Goal: Transaction & Acquisition: Purchase product/service

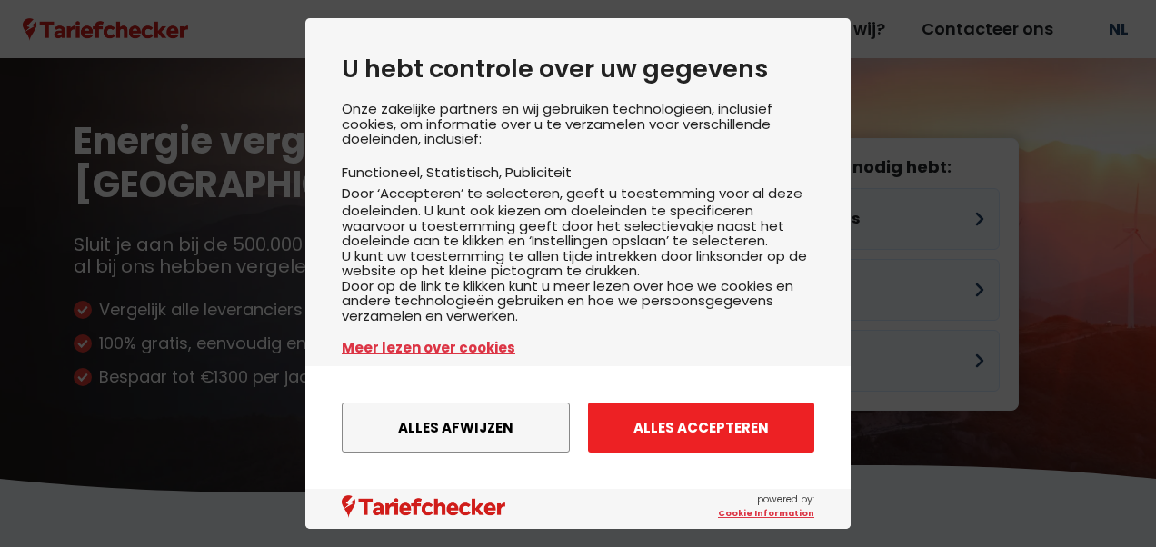
click at [662, 434] on button "Alles accepteren" at bounding box center [701, 428] width 226 height 50
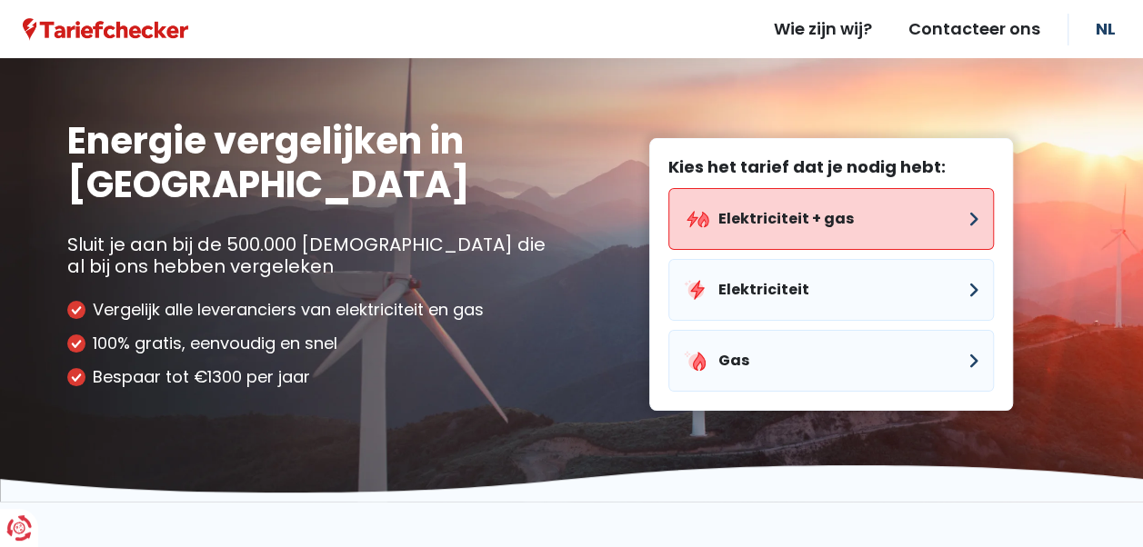
click at [807, 231] on button "Elektriciteit + gas" at bounding box center [830, 219] width 325 height 62
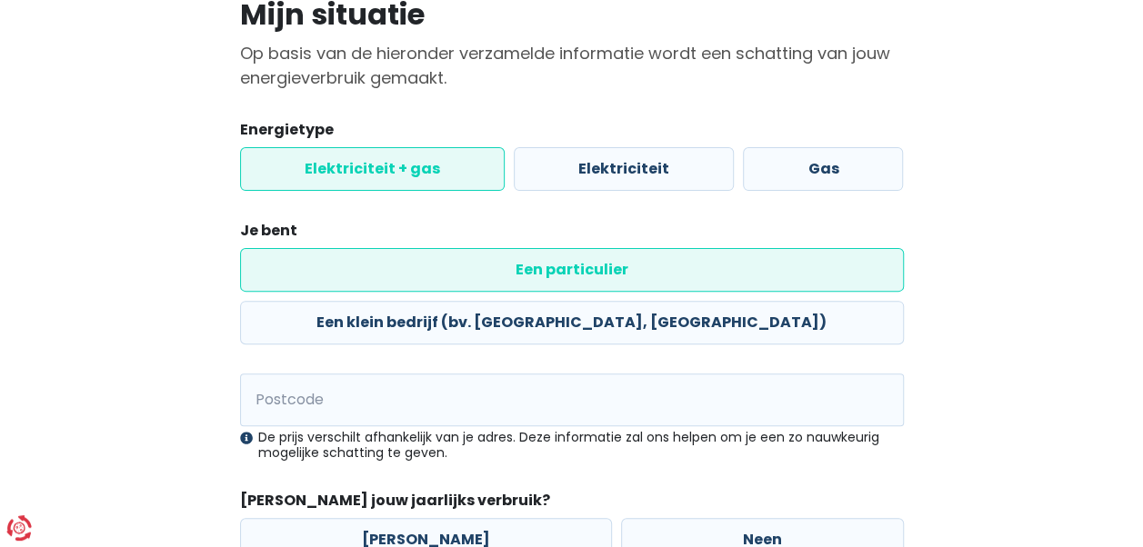
scroll to position [182, 0]
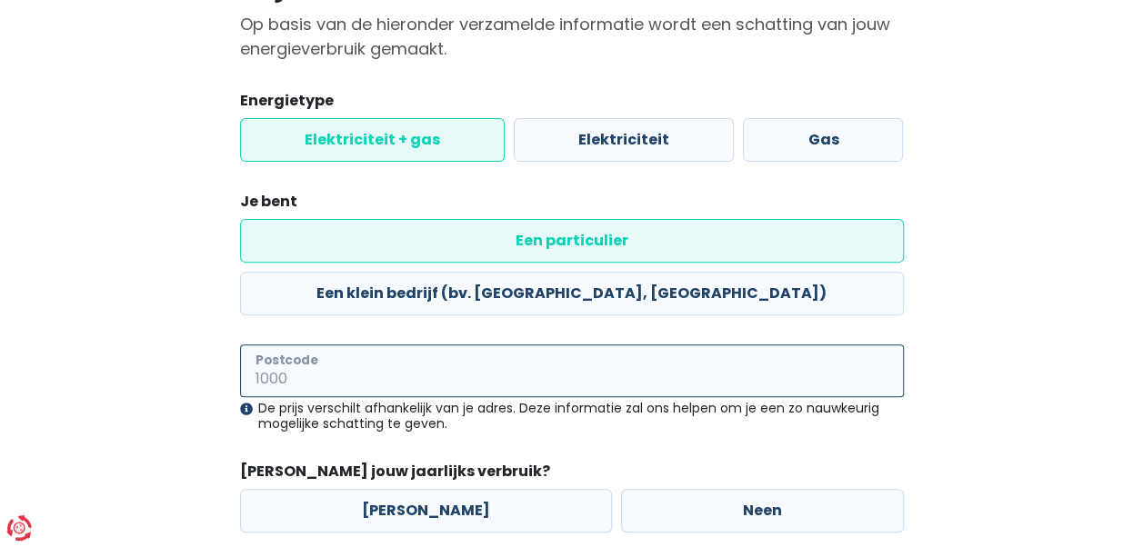
click at [306, 344] on input "Postcode" at bounding box center [572, 370] width 664 height 53
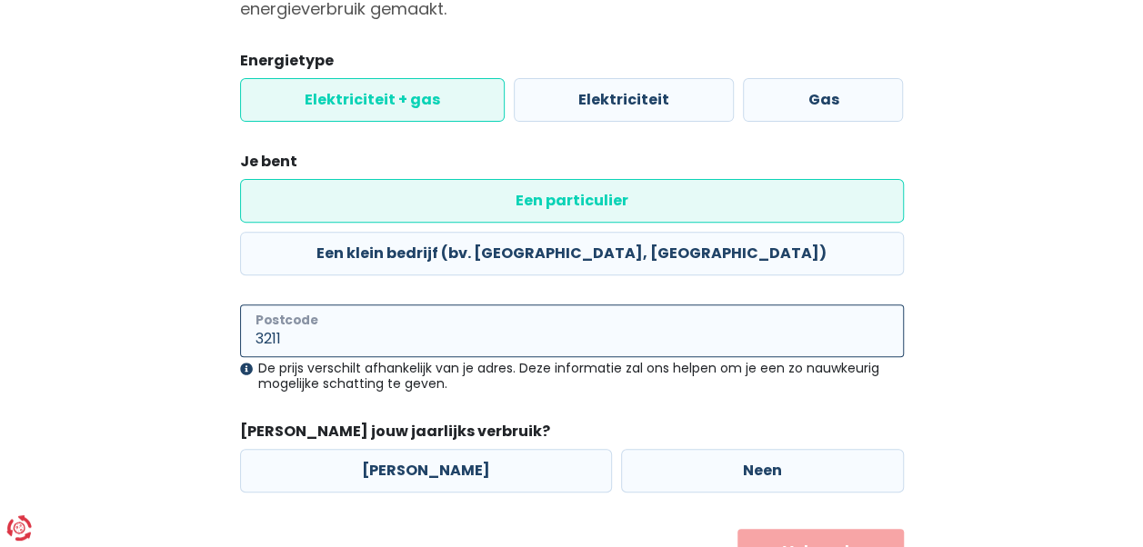
scroll to position [253, 0]
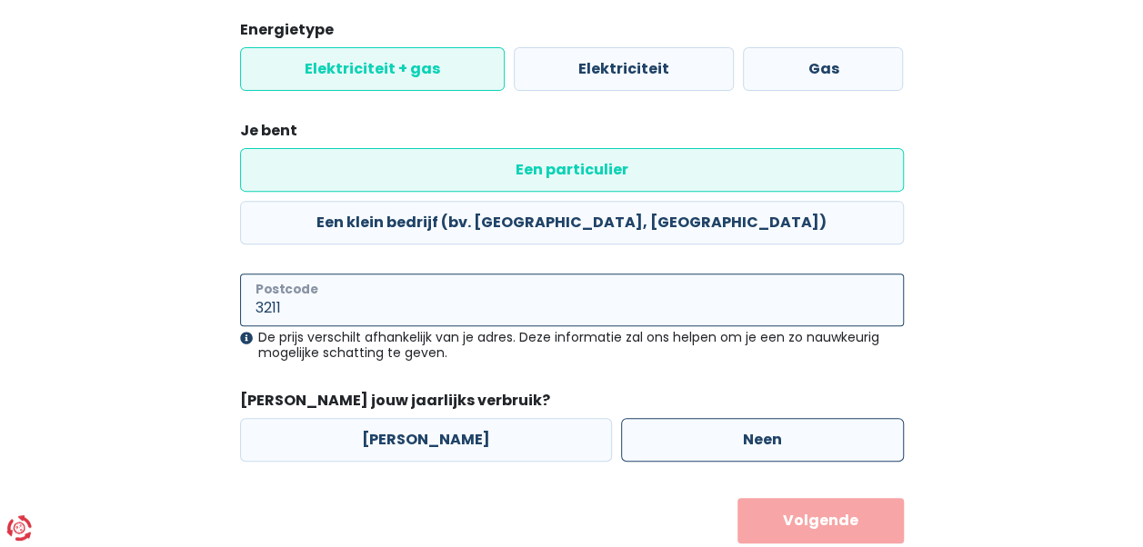
type input "3211"
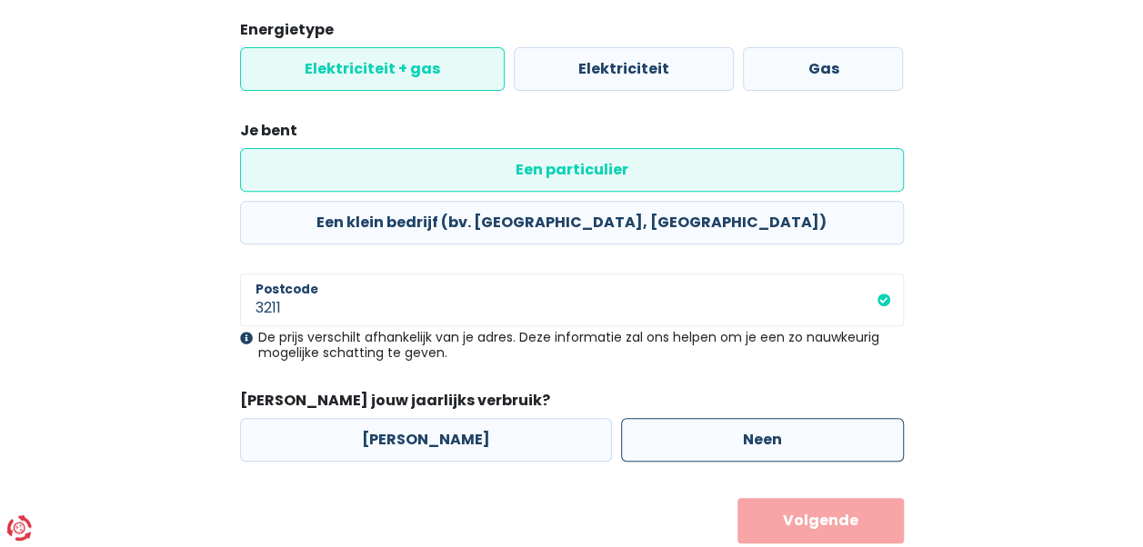
click at [629, 418] on label "Neen" at bounding box center [762, 440] width 283 height 44
click at [629, 418] on input "Neen" at bounding box center [762, 440] width 283 height 44
radio input "true"
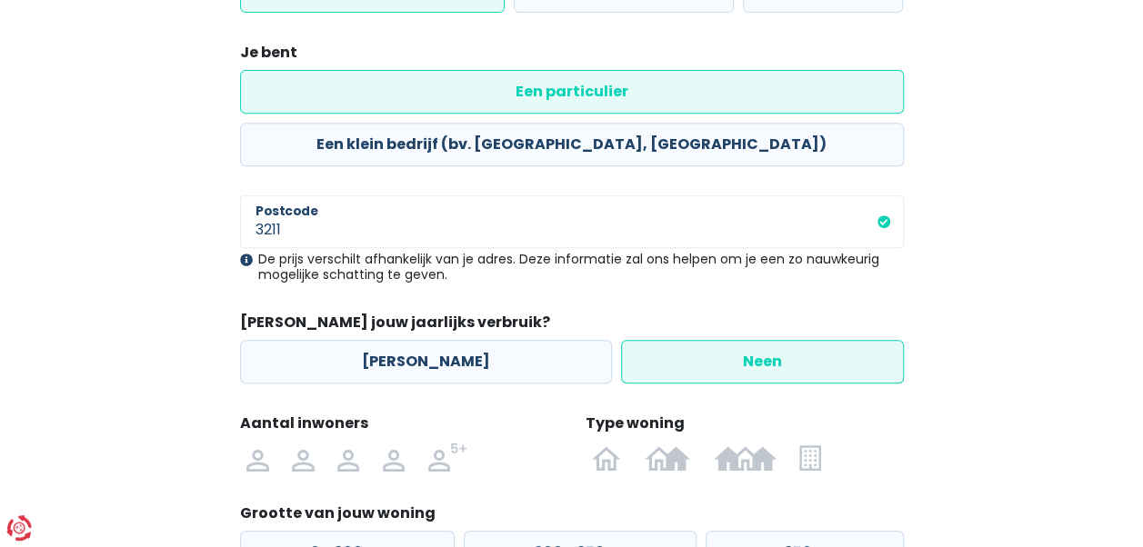
scroll to position [434, 0]
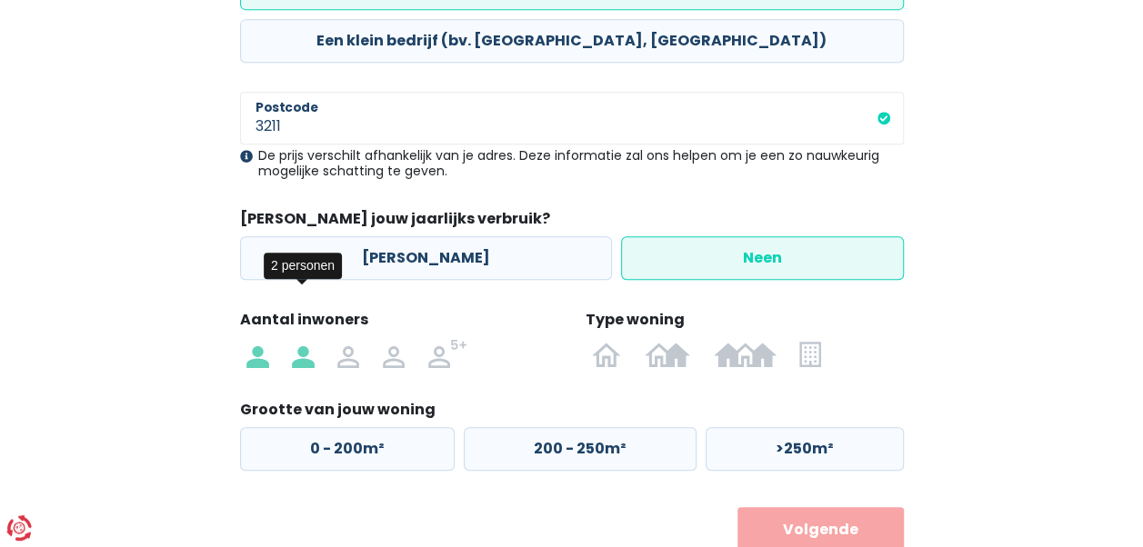
click at [280, 339] on label at bounding box center [302, 353] width 45 height 29
click at [280, 339] on input "radio" at bounding box center [302, 353] width 45 height 29
radio input "true"
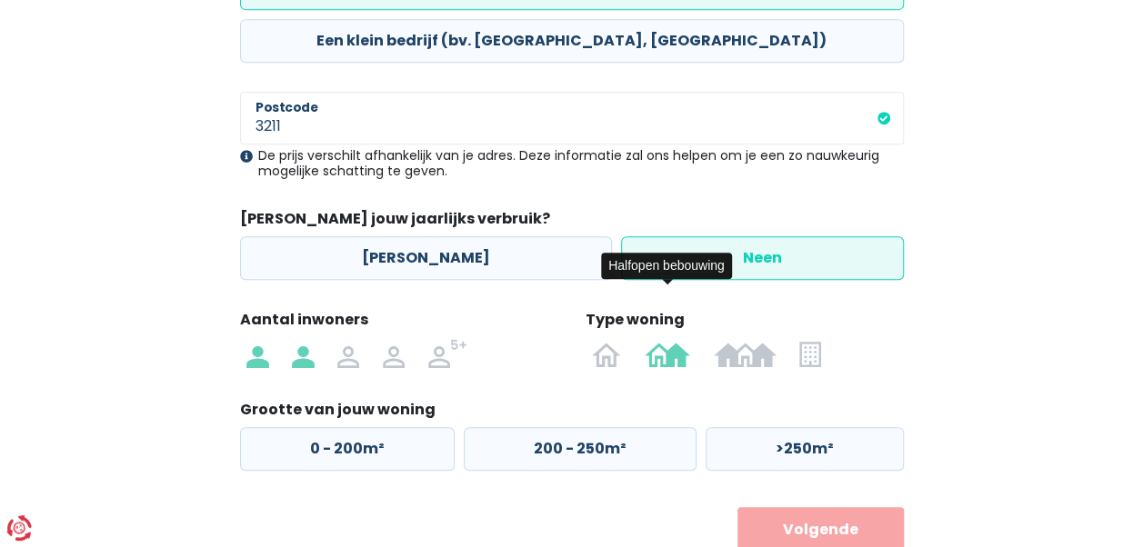
click at [677, 339] on img at bounding box center [666, 353] width 45 height 29
click at [677, 339] on input "radio" at bounding box center [667, 353] width 69 height 29
radio input "true"
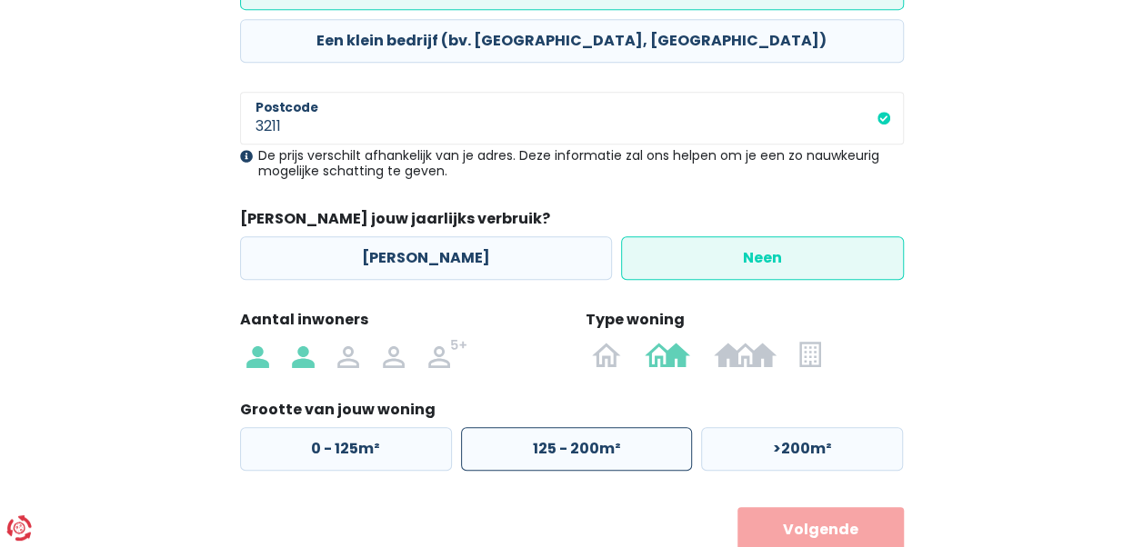
click at [524, 427] on label "125 - 200m²" at bounding box center [576, 449] width 231 height 44
click at [524, 427] on input "125 - 200m²" at bounding box center [576, 449] width 231 height 44
radio input "true"
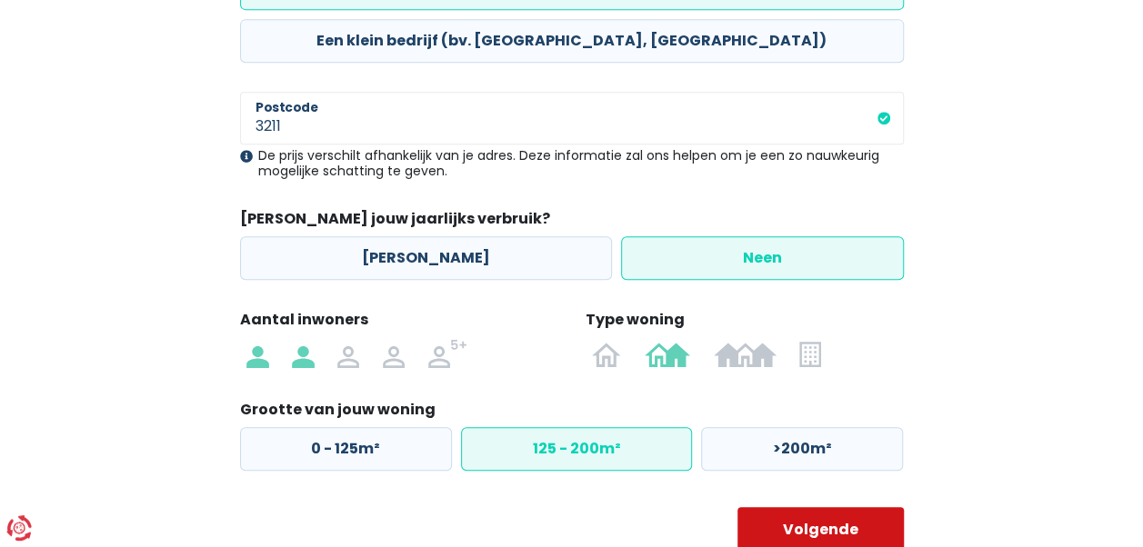
click at [765, 507] on button "Volgende" at bounding box center [820, 529] width 166 height 45
select select
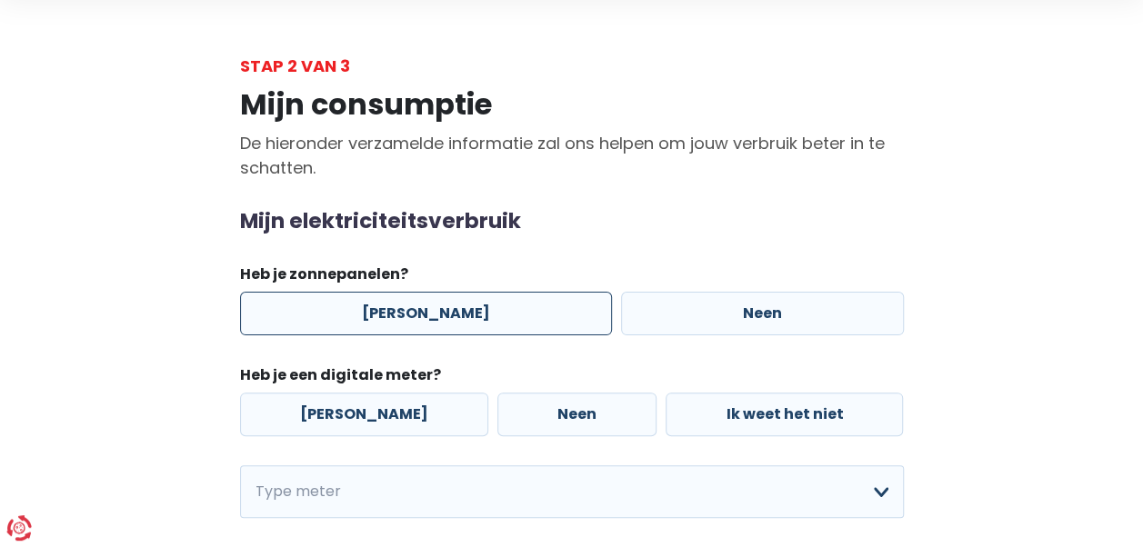
scroll to position [91, 0]
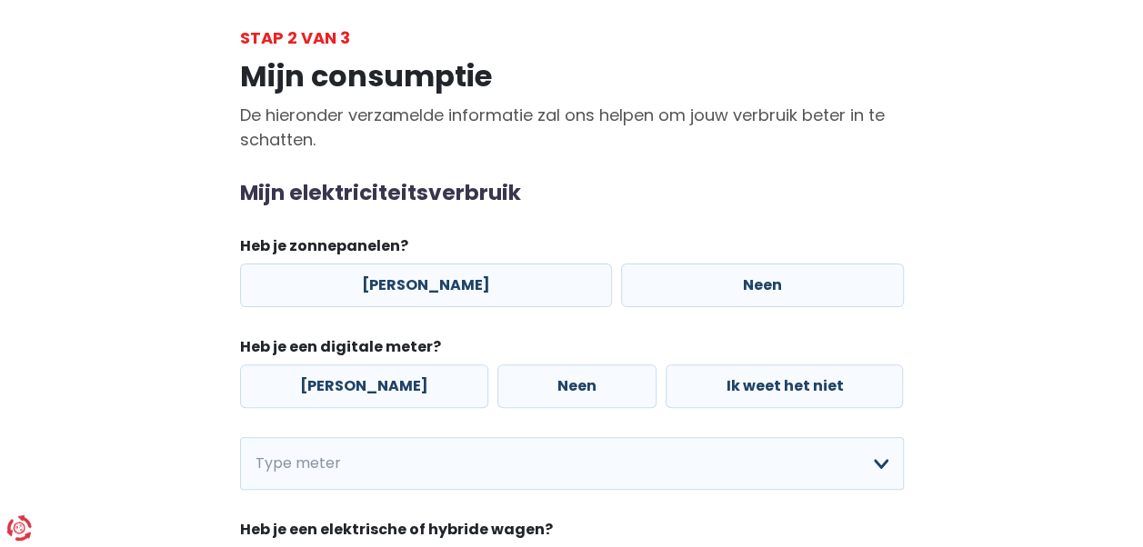
click at [367, 261] on div "[PERSON_NAME] Neen" at bounding box center [571, 285] width 673 height 53
click at [369, 274] on label "[PERSON_NAME]" at bounding box center [426, 286] width 372 height 44
click at [369, 274] on input "[PERSON_NAME]" at bounding box center [426, 286] width 372 height 44
radio input "true"
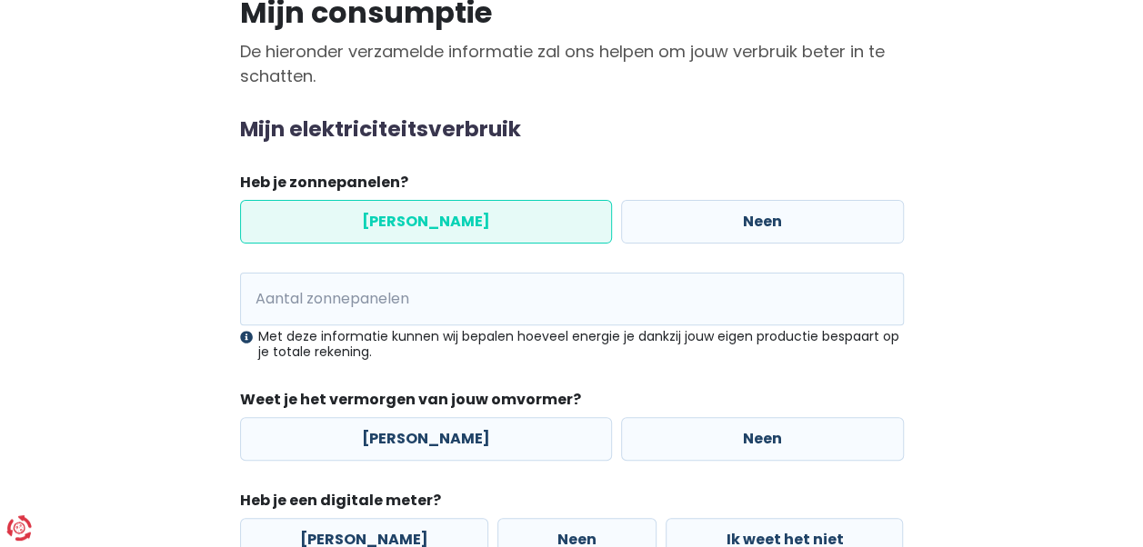
scroll to position [182, 0]
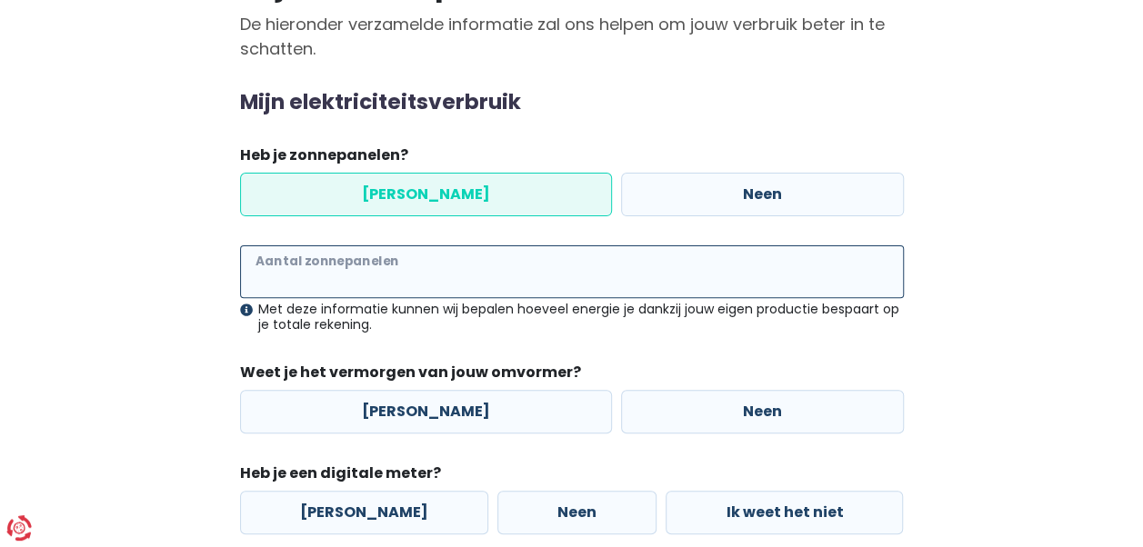
click at [276, 274] on input "Aantal zonnepanelen" at bounding box center [572, 271] width 664 height 53
type input "12"
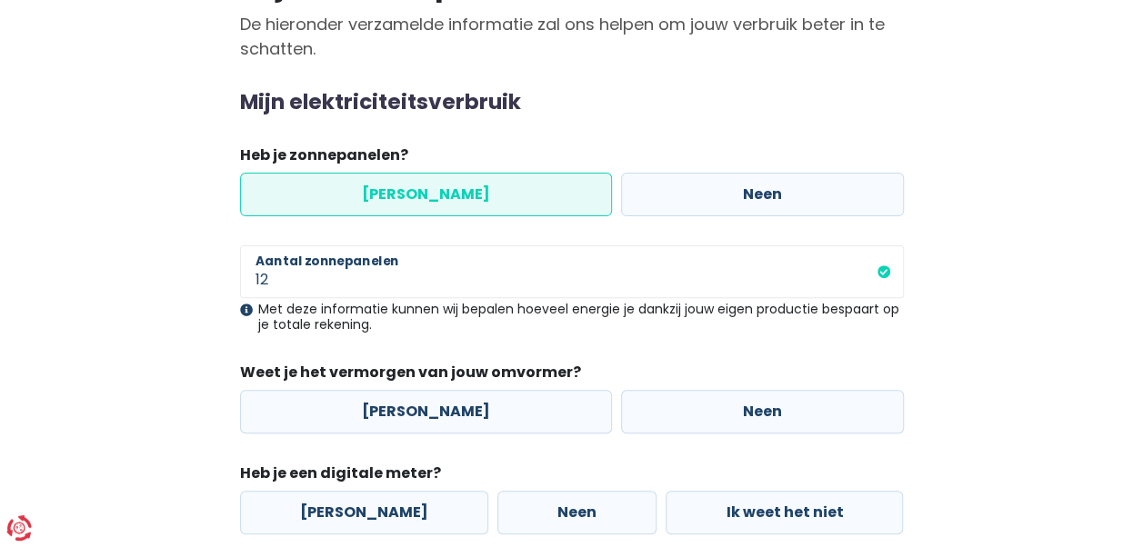
click at [91, 275] on div "Mijn consumptie De hieronder verzamelde informatie zal ons helpen om jouw verbr…" at bounding box center [572, 379] width 1036 height 840
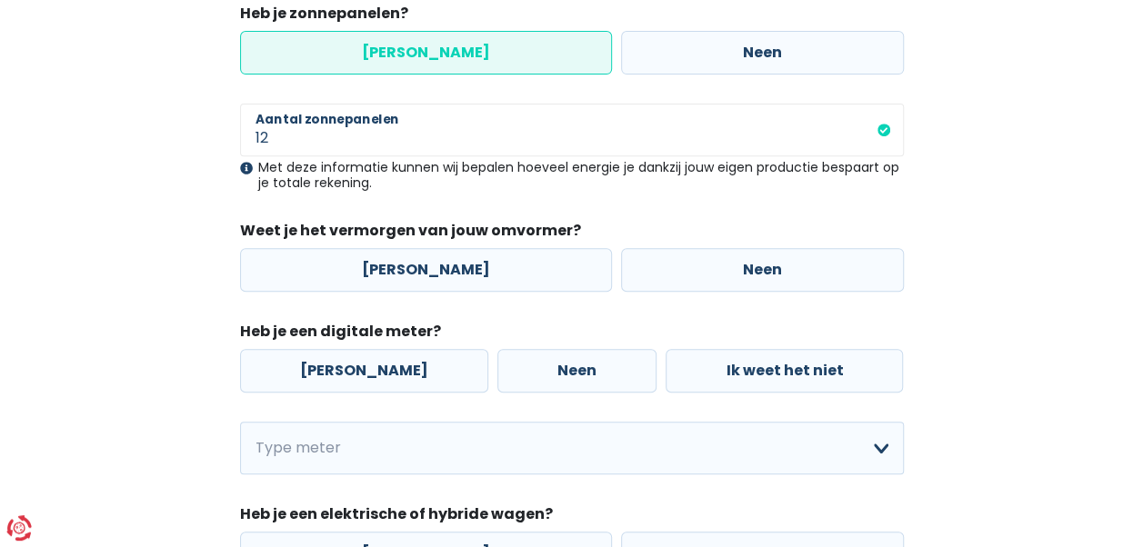
scroll to position [364, 0]
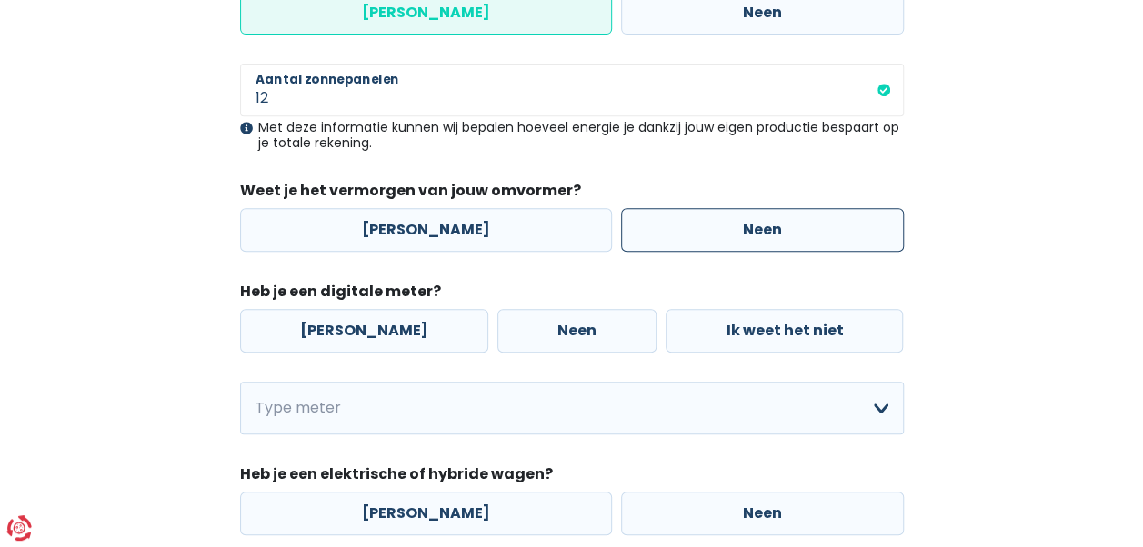
click at [699, 222] on label "Neen" at bounding box center [762, 230] width 283 height 44
click at [699, 222] on input "Neen" at bounding box center [762, 230] width 283 height 44
radio input "true"
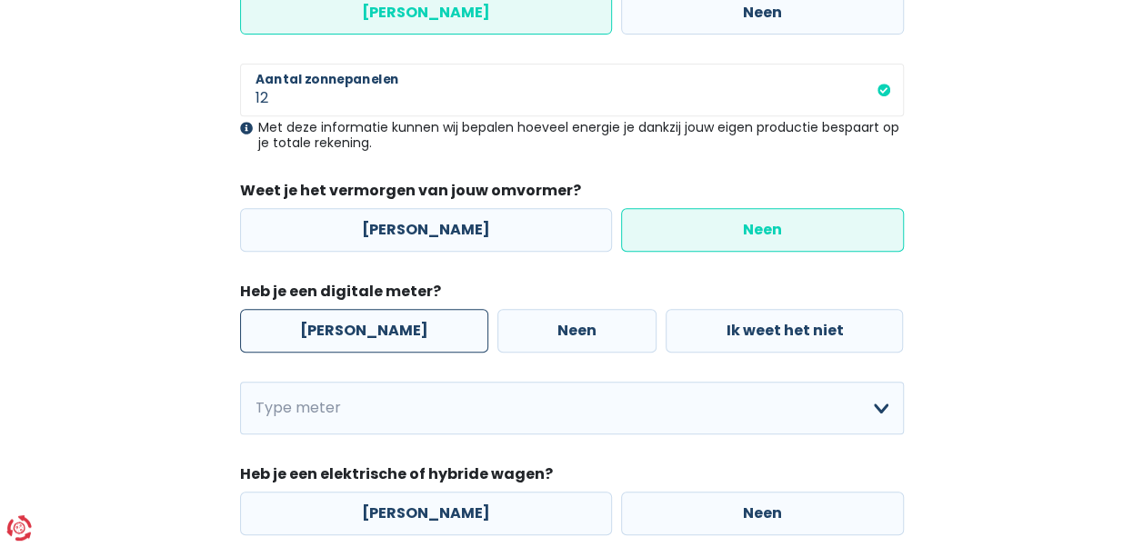
click at [385, 345] on label "[PERSON_NAME]" at bounding box center [364, 331] width 248 height 44
click at [385, 345] on input "[PERSON_NAME]" at bounding box center [364, 331] width 248 height 44
radio input "true"
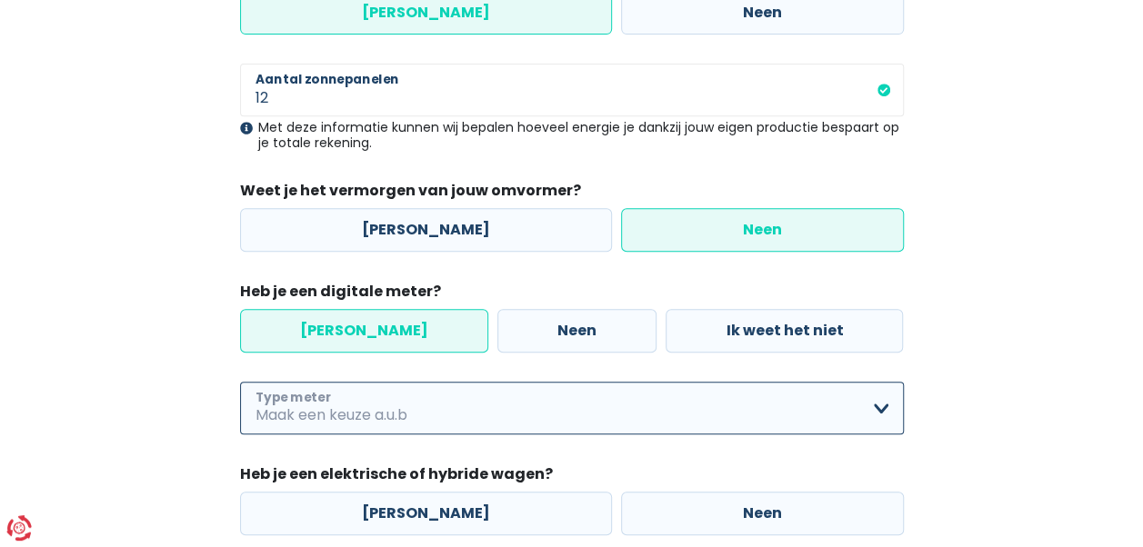
click at [387, 382] on select "Enkelvoudig Tweevoudig Enkelvoudig + uitsluitend nachttarief Tweevoudig + uitsl…" at bounding box center [572, 408] width 664 height 53
select select "day_night_bi_hourly"
click at [240, 382] on select "Enkelvoudig Tweevoudig Enkelvoudig + uitsluitend nachttarief Tweevoudig + uitsl…" at bounding box center [572, 408] width 664 height 53
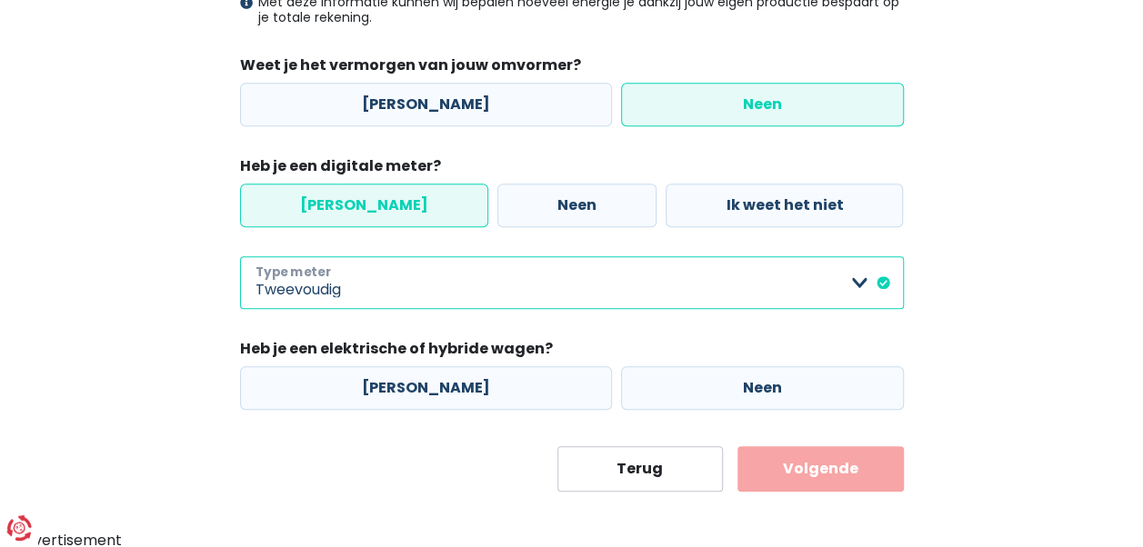
scroll to position [490, 0]
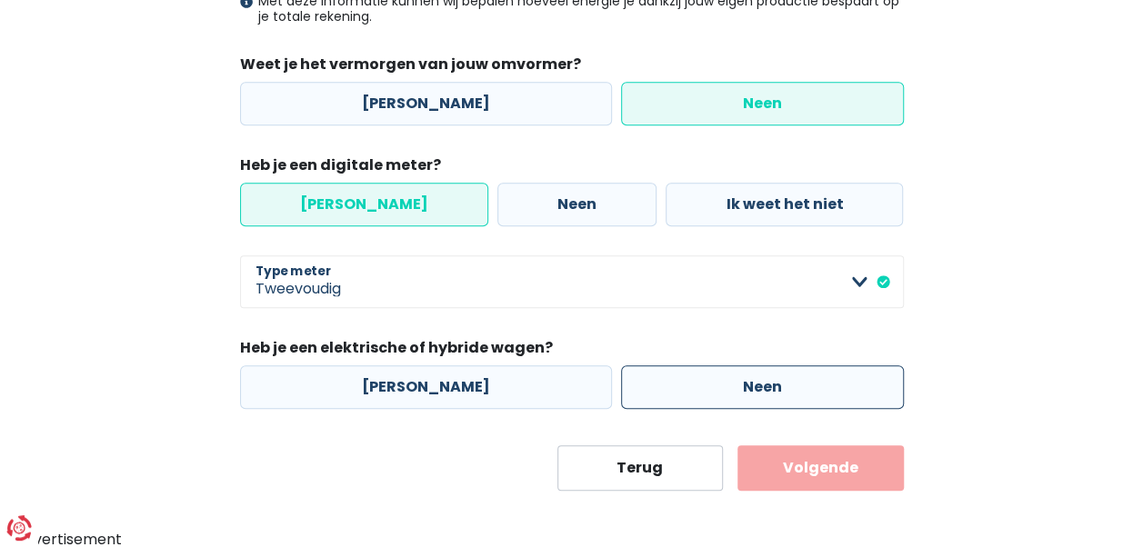
click at [644, 389] on label "Neen" at bounding box center [762, 387] width 283 height 44
click at [644, 389] on input "Neen" at bounding box center [762, 387] width 283 height 44
radio input "true"
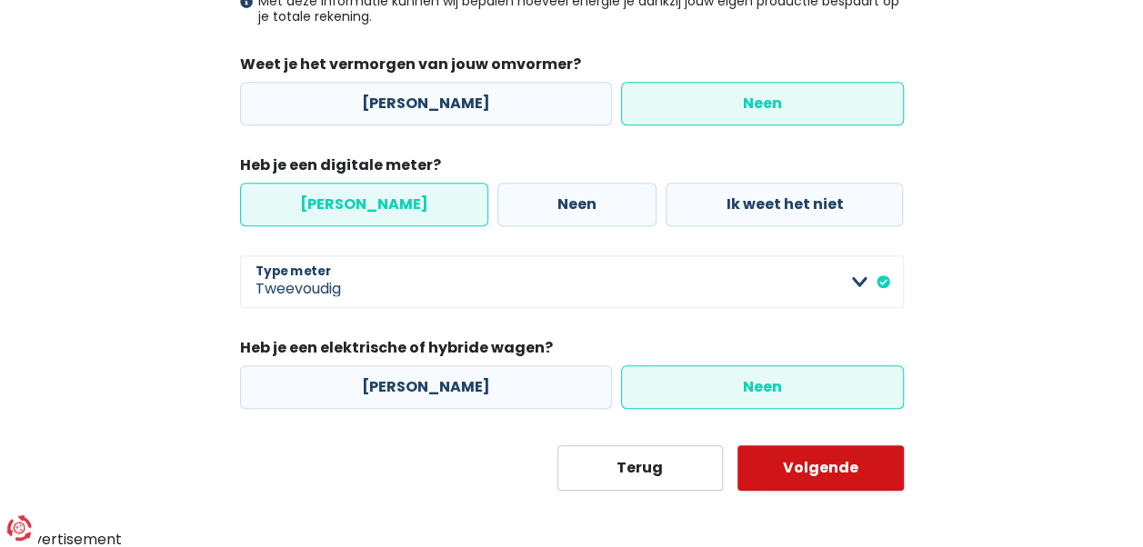
click at [789, 456] on button "Volgende" at bounding box center [820, 467] width 166 height 45
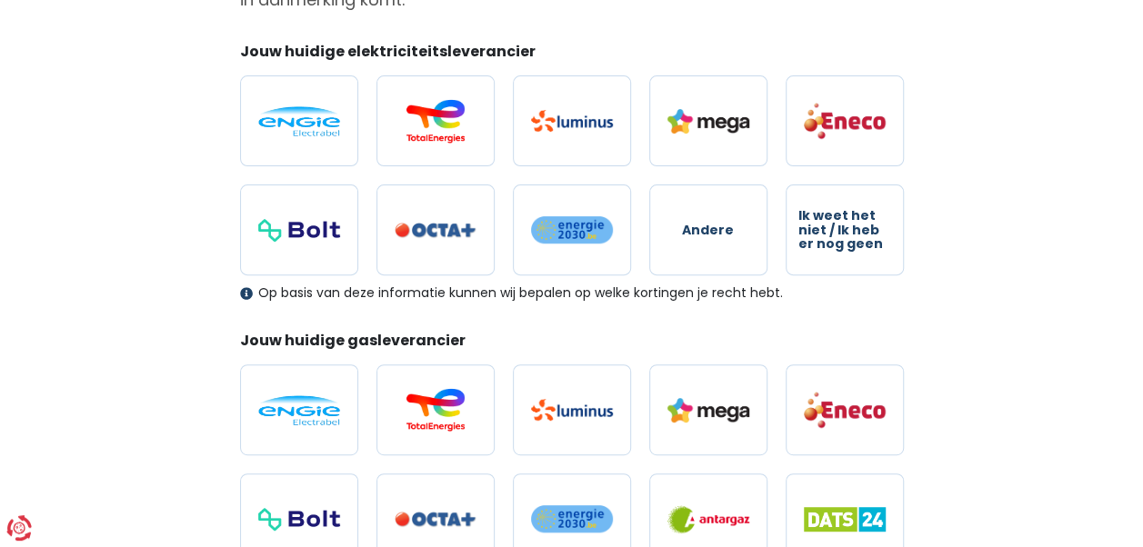
scroll to position [273, 0]
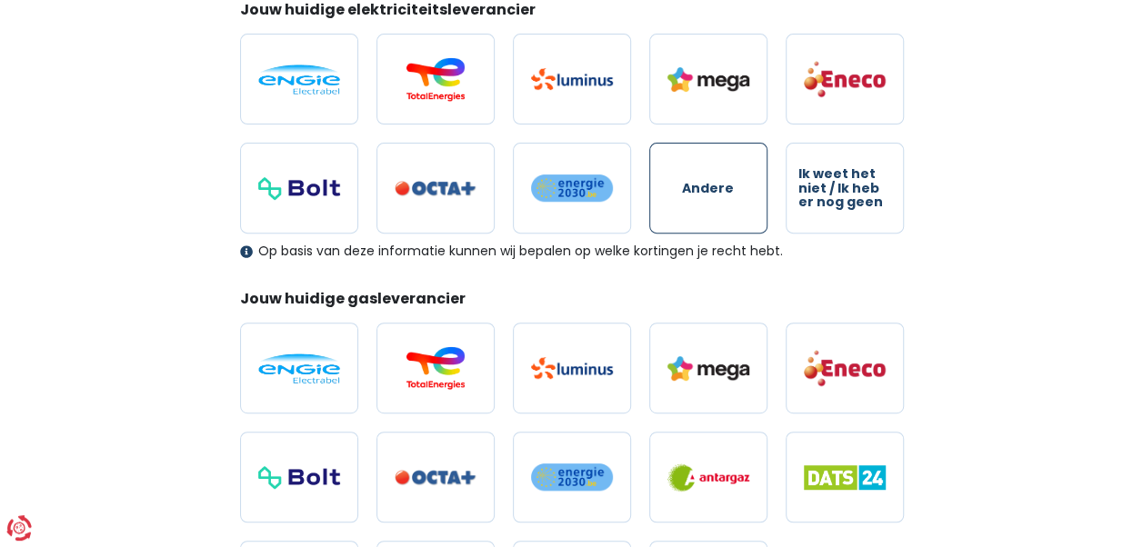
click at [727, 169] on label "Andere" at bounding box center [708, 188] width 118 height 91
click at [727, 169] on input "Andere" at bounding box center [708, 188] width 118 height 91
radio input "true"
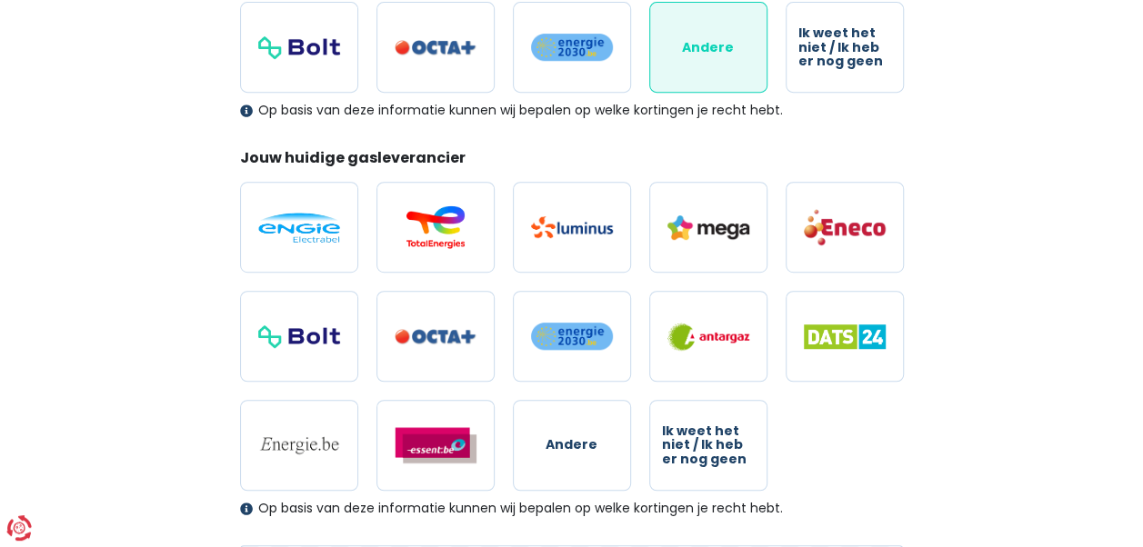
scroll to position [454, 0]
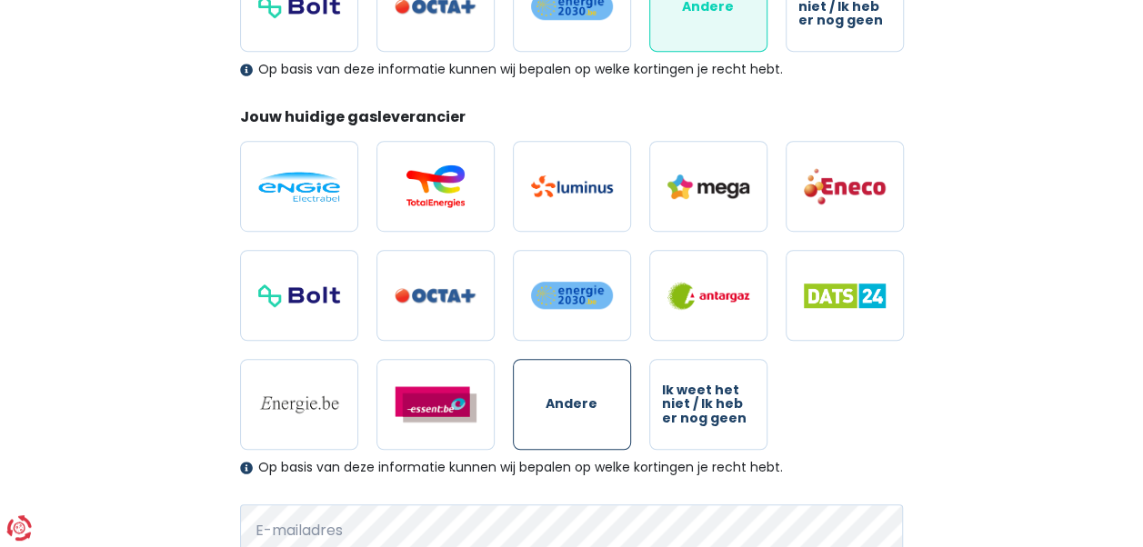
click at [594, 391] on label "Andere" at bounding box center [572, 404] width 118 height 91
click at [594, 391] on input "Andere" at bounding box center [572, 404] width 118 height 91
radio input "true"
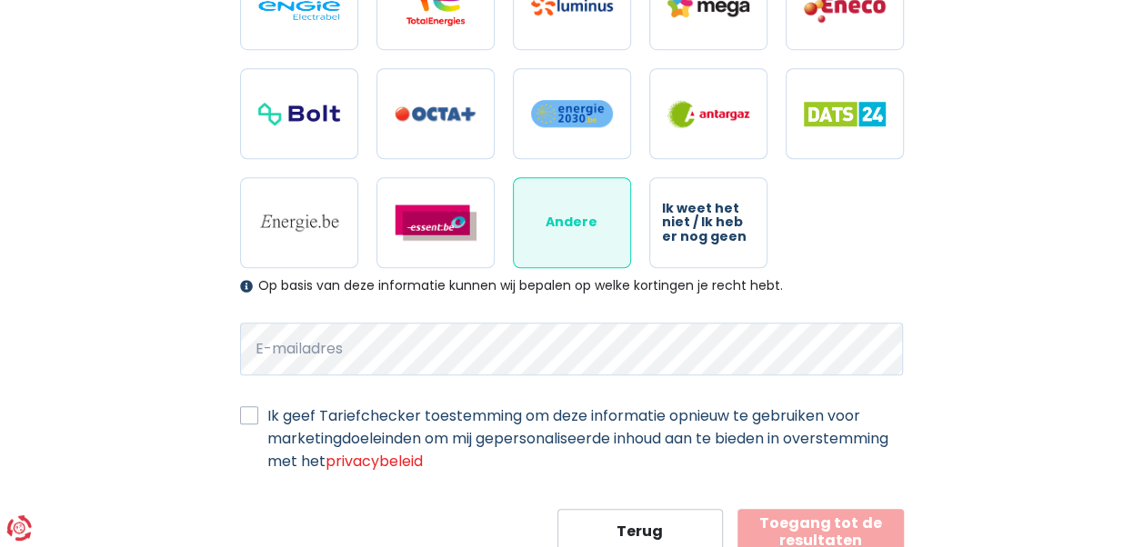
scroll to position [695, 0]
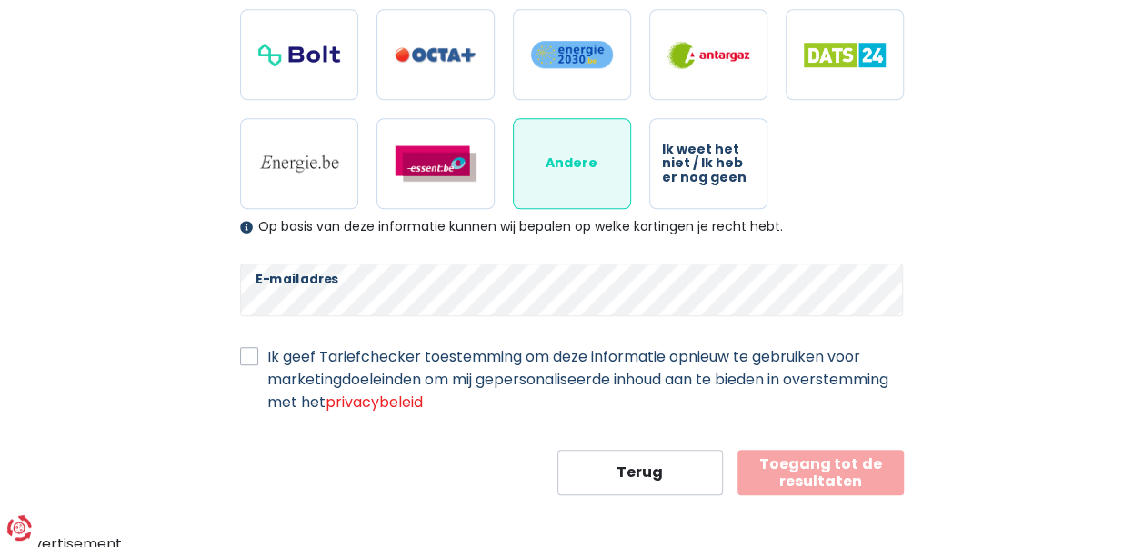
click at [267, 351] on label "Ik geef Tariefchecker toestemming om deze informatie opnieuw te gebruiken voor …" at bounding box center [585, 379] width 636 height 68
click at [245, 351] on input "Ik geef Tariefchecker toestemming om deze informatie opnieuw te gebruiken voor …" at bounding box center [249, 354] width 18 height 18
checkbox input "true"
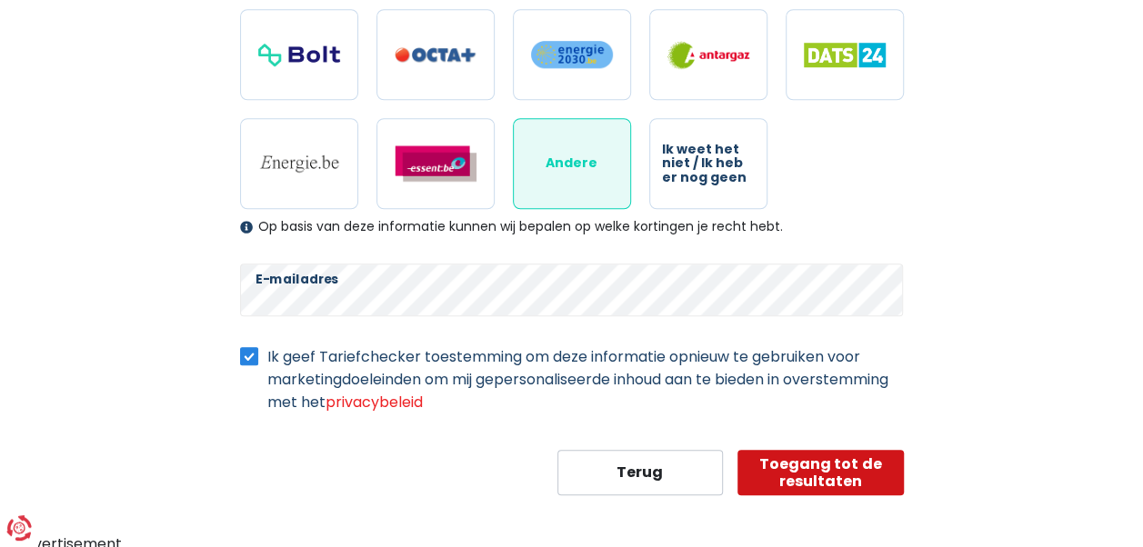
click at [811, 473] on button "Toegang tot de resultaten" at bounding box center [820, 472] width 166 height 45
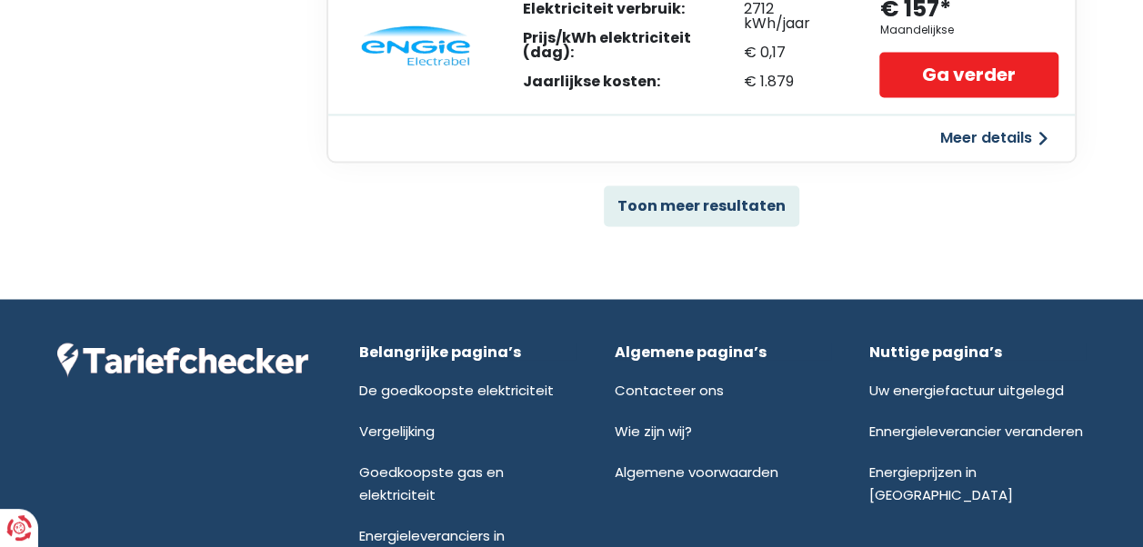
scroll to position [1454, 0]
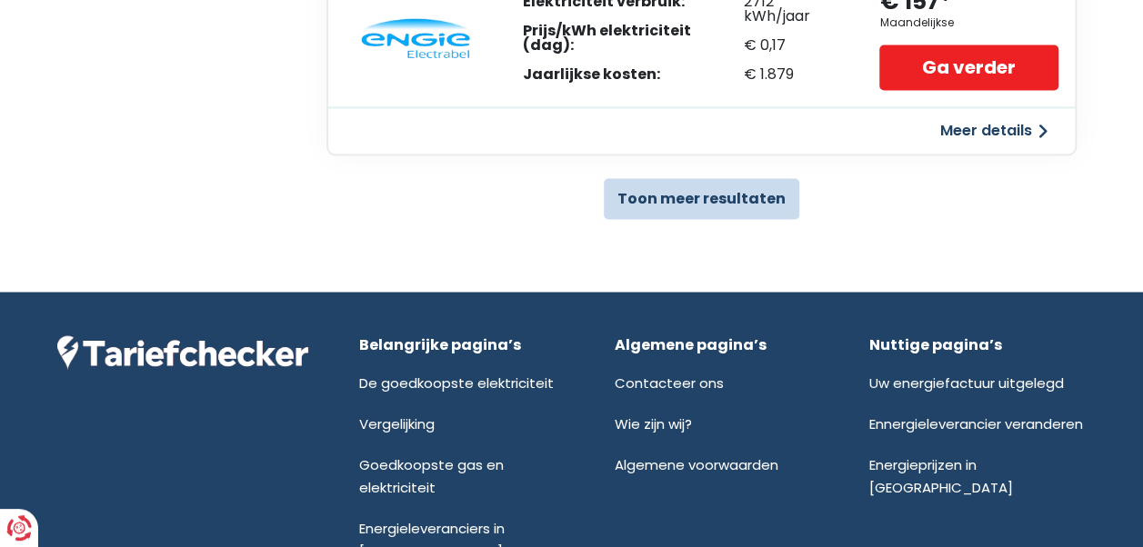
click at [750, 194] on button "Toon meer resultaten" at bounding box center [701, 198] width 195 height 41
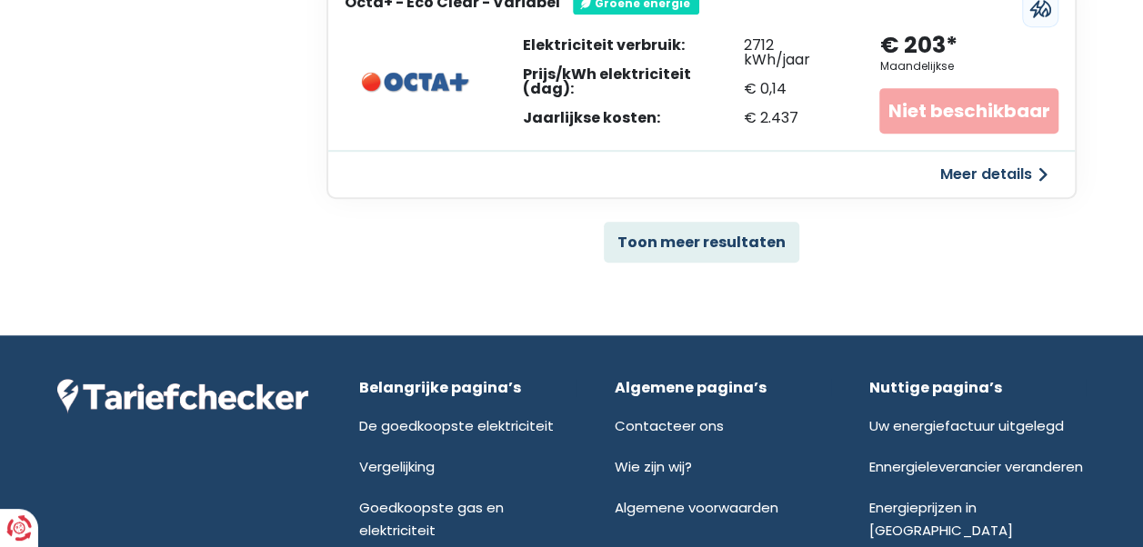
scroll to position [3908, 0]
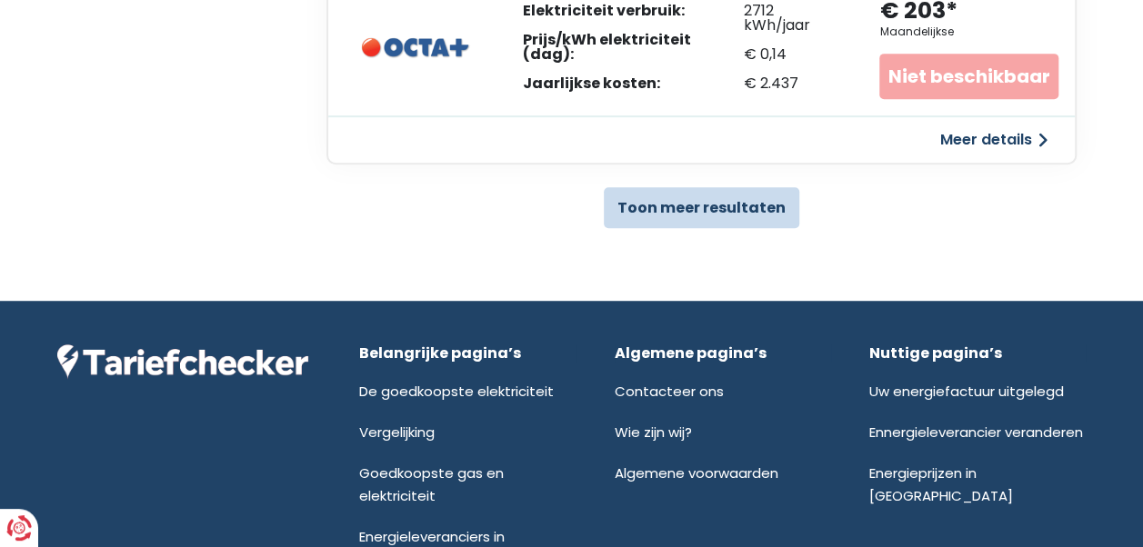
click at [654, 203] on button "Toon meer resultaten" at bounding box center [701, 207] width 195 height 41
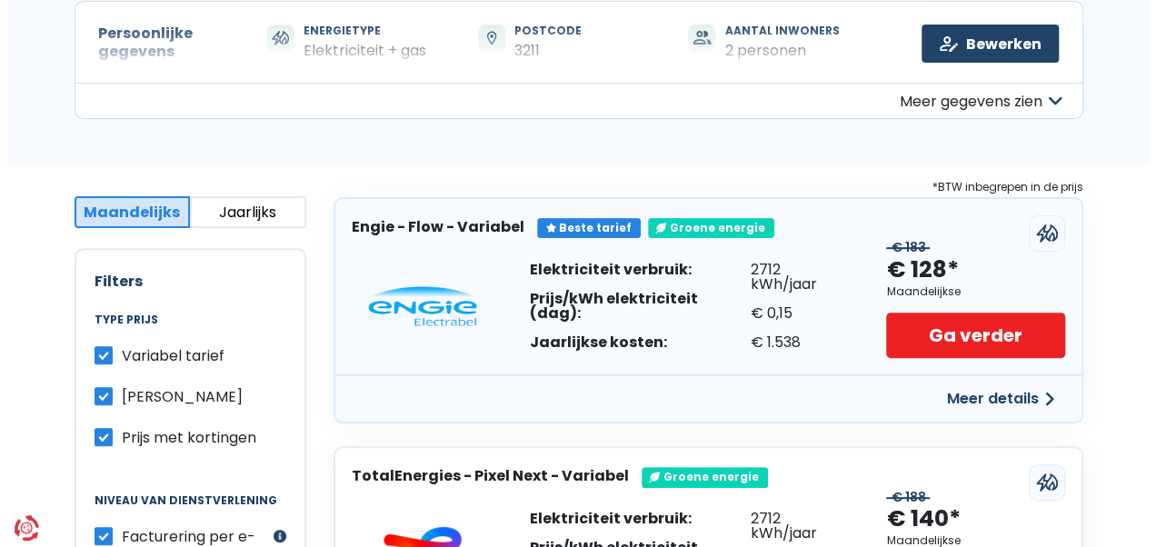
scroll to position [205, 0]
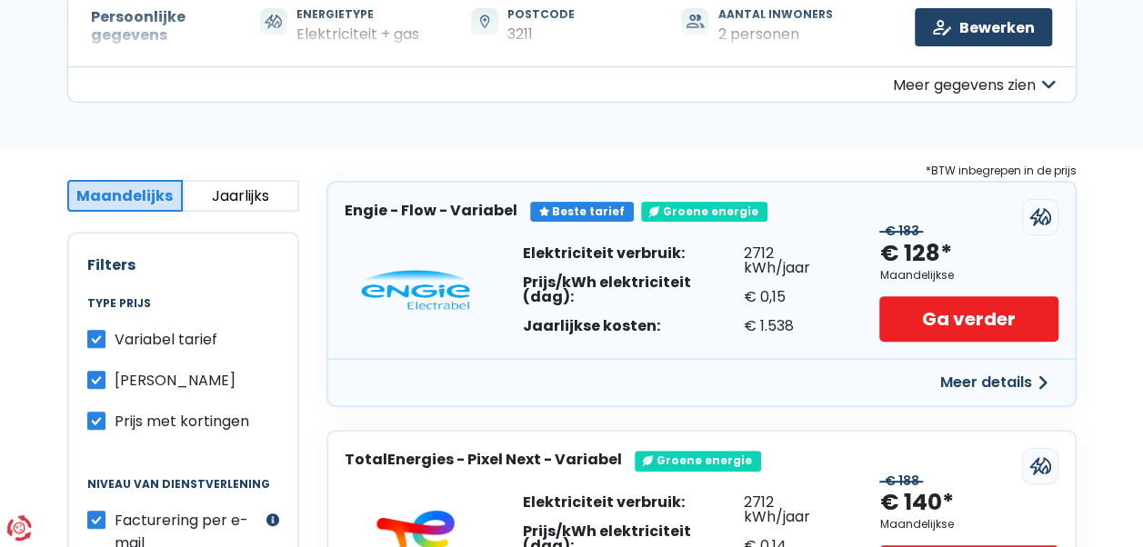
click at [978, 381] on button "Meer details" at bounding box center [993, 382] width 129 height 33
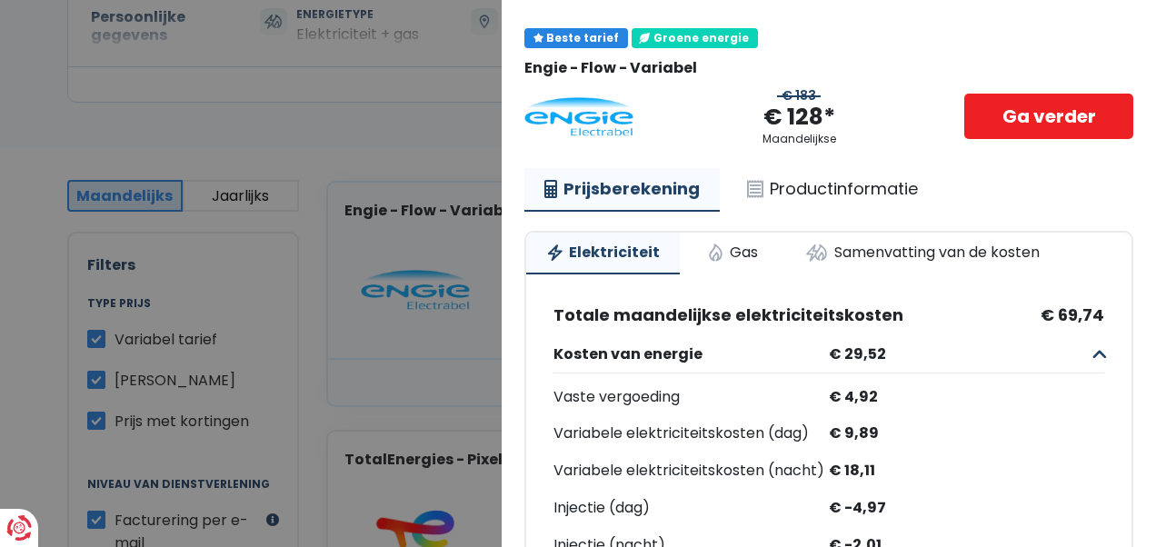
scroll to position [52, 0]
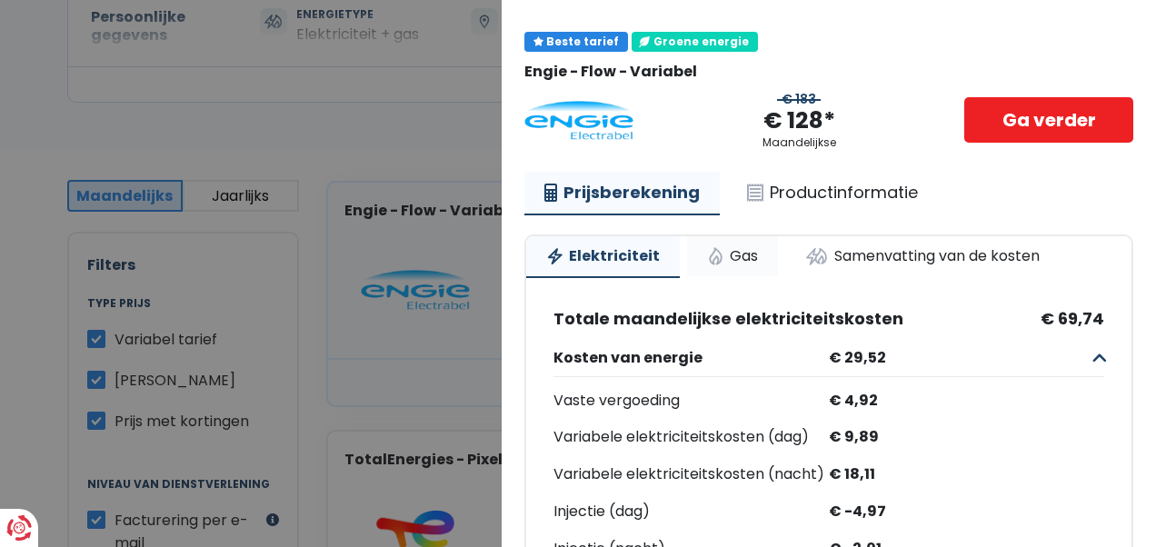
click at [742, 255] on link "Gas" at bounding box center [732, 256] width 91 height 40
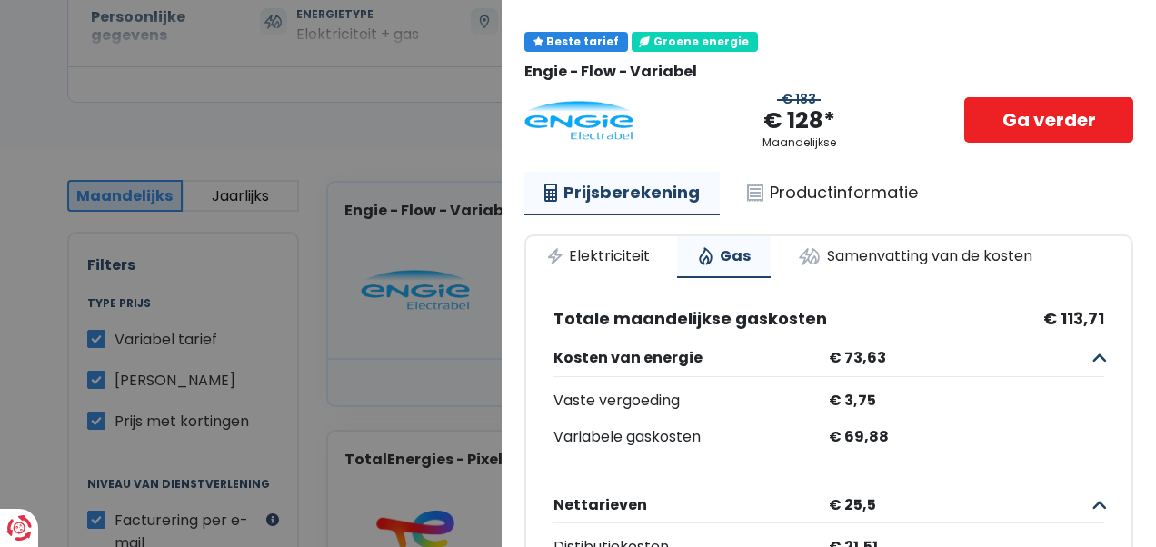
click at [901, 265] on link "Samenvatting van de kosten" at bounding box center [915, 256] width 274 height 40
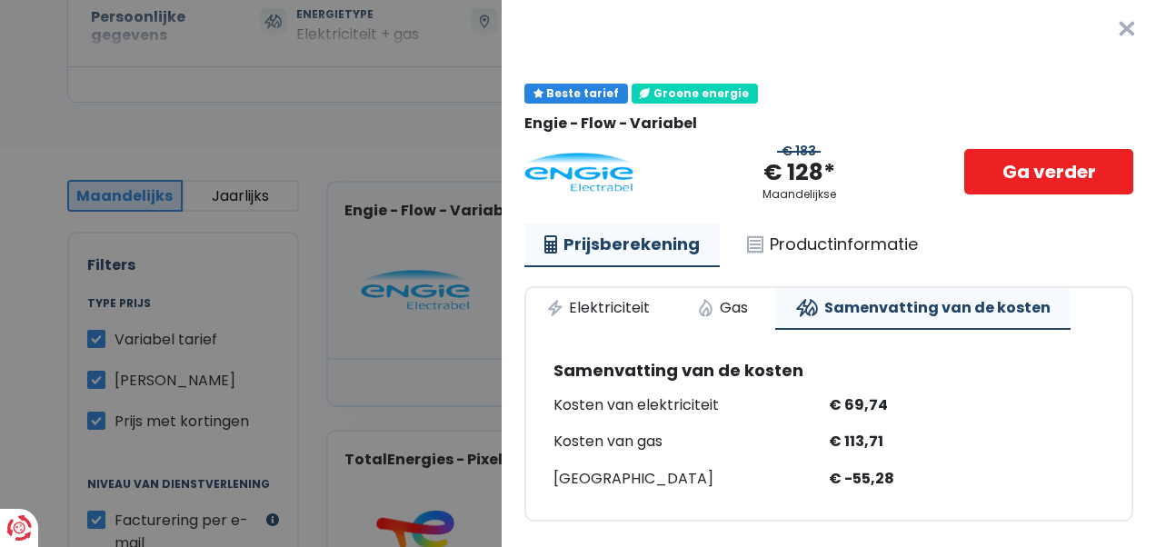
scroll to position [10, 0]
click at [786, 228] on link "Productinformatie" at bounding box center [832, 245] width 211 height 42
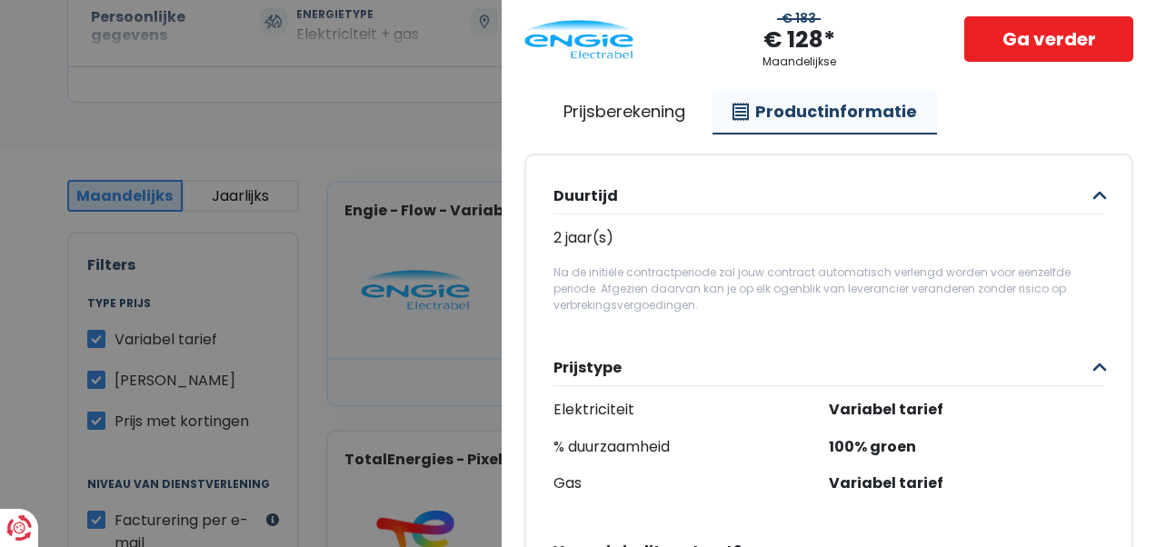
scroll to position [0, 0]
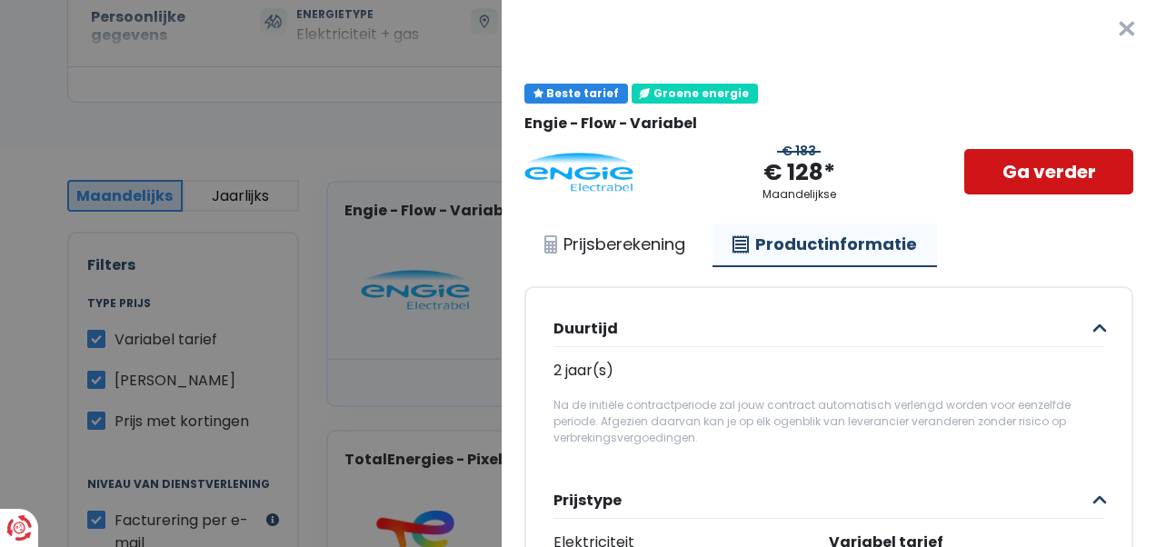
click at [1042, 156] on link "Ga verder" at bounding box center [1048, 171] width 169 height 45
